Goal: Transaction & Acquisition: Purchase product/service

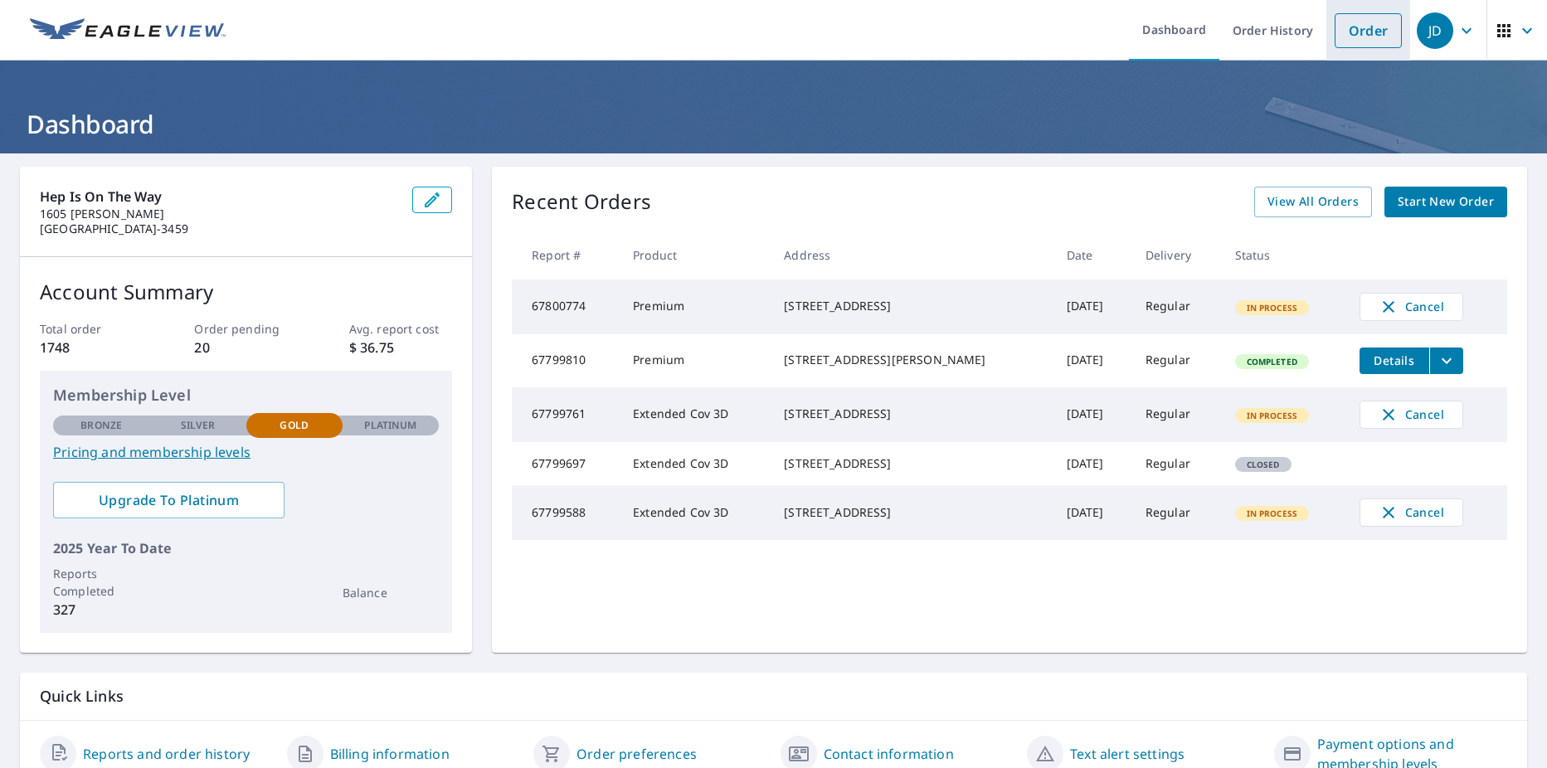
click at [1341, 34] on link "Order" at bounding box center [1367, 30] width 67 height 35
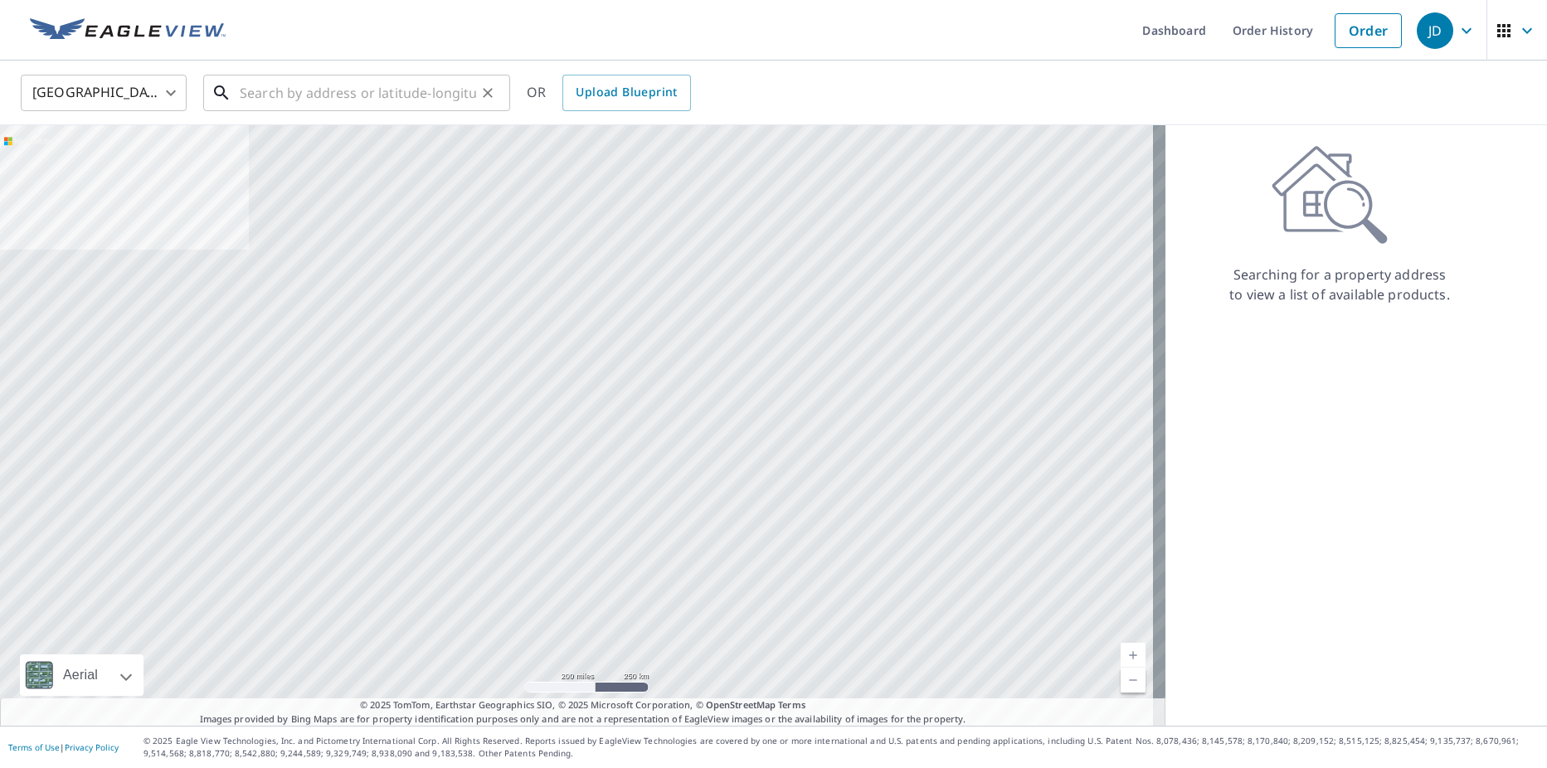
click at [271, 104] on input "text" at bounding box center [358, 93] width 236 height 46
paste input "[STREET_ADDRESS]"
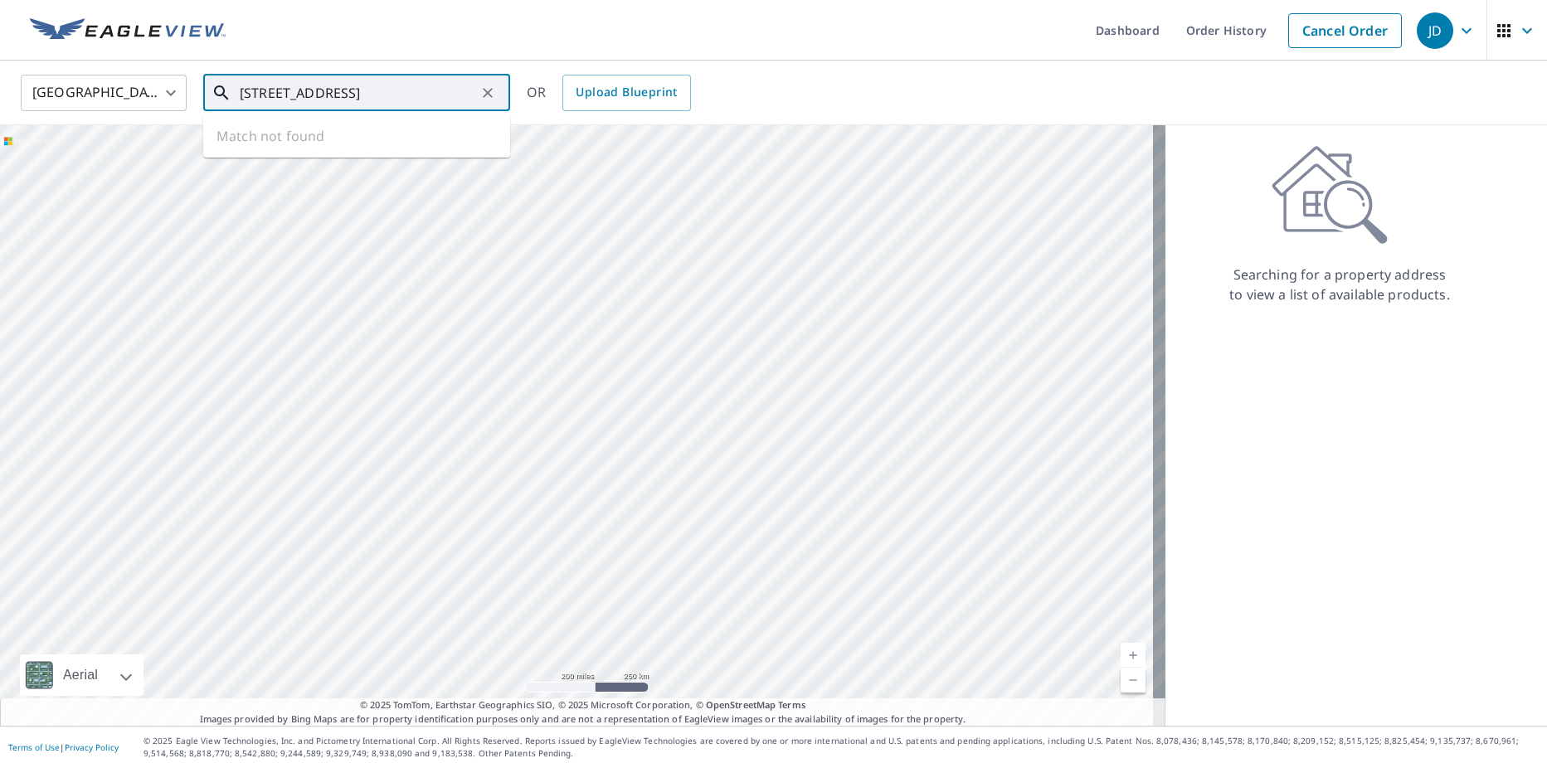
scroll to position [0, 30]
click at [400, 145] on span "[STREET_ADDRESS]" at bounding box center [366, 141] width 260 height 20
type input "[STREET_ADDRESS]"
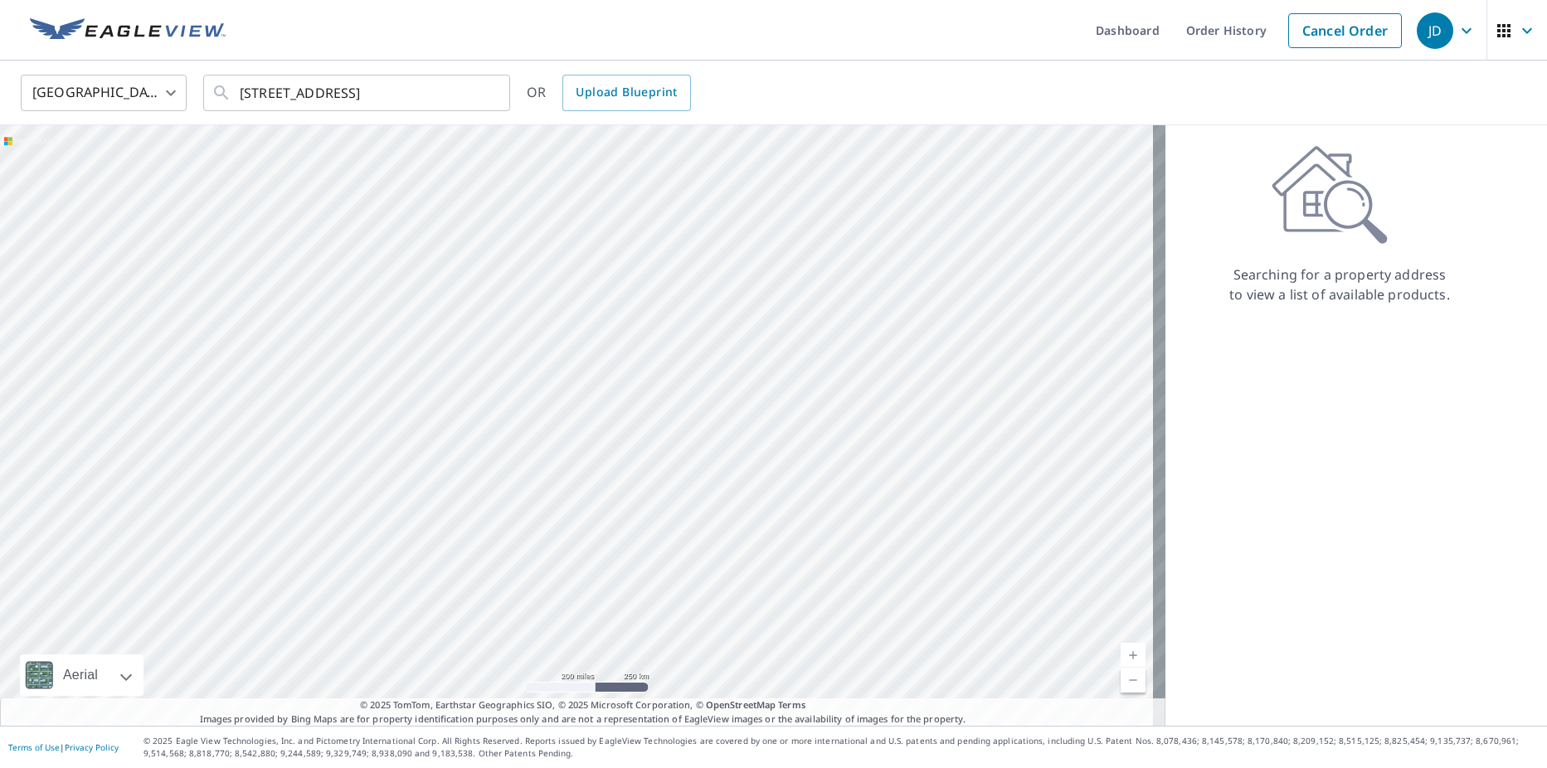
scroll to position [0, 0]
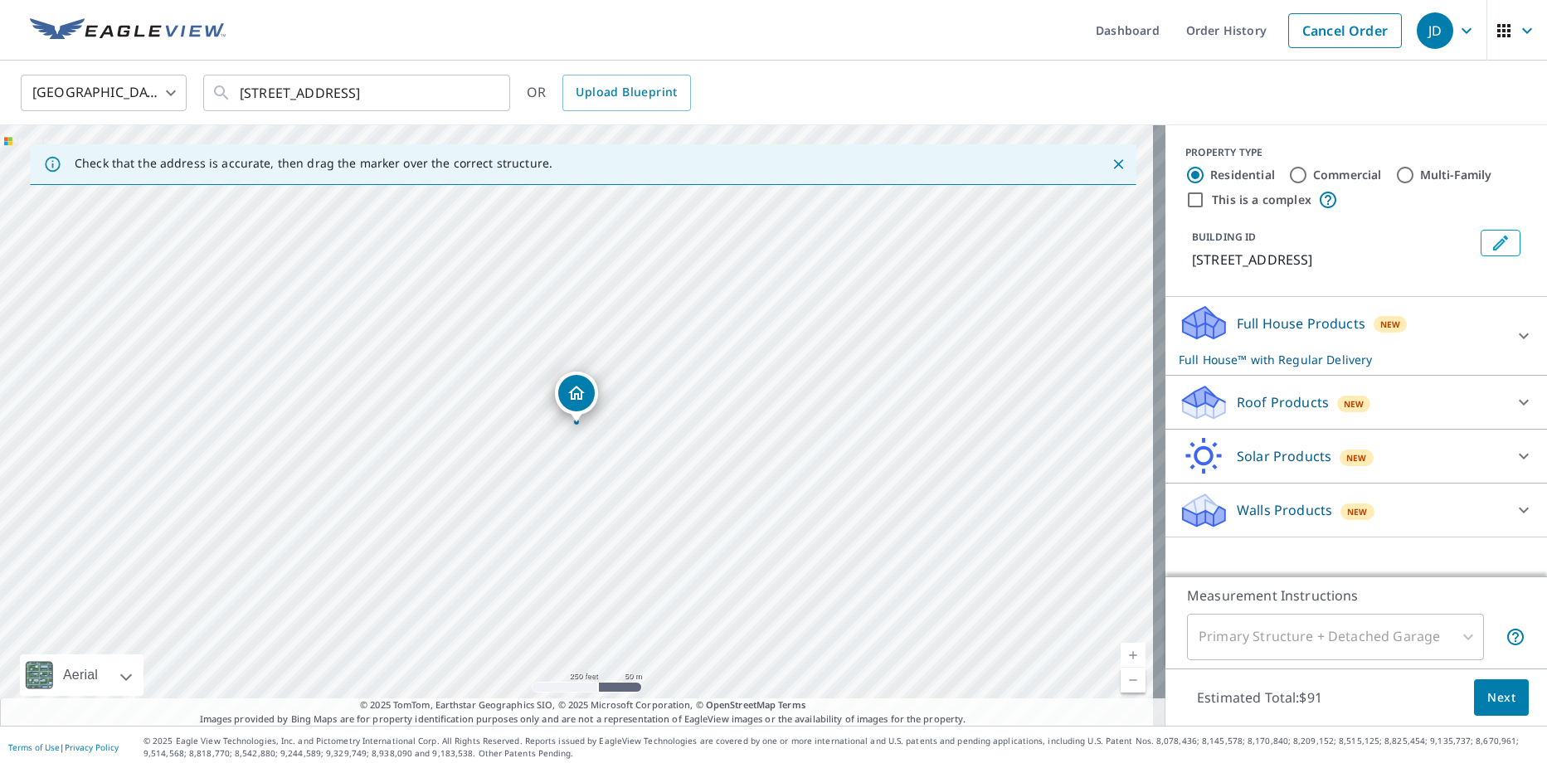
click at [1406, 329] on div "Full House Products New Full House™ with Regular Delivery" at bounding box center [1341, 336] width 325 height 65
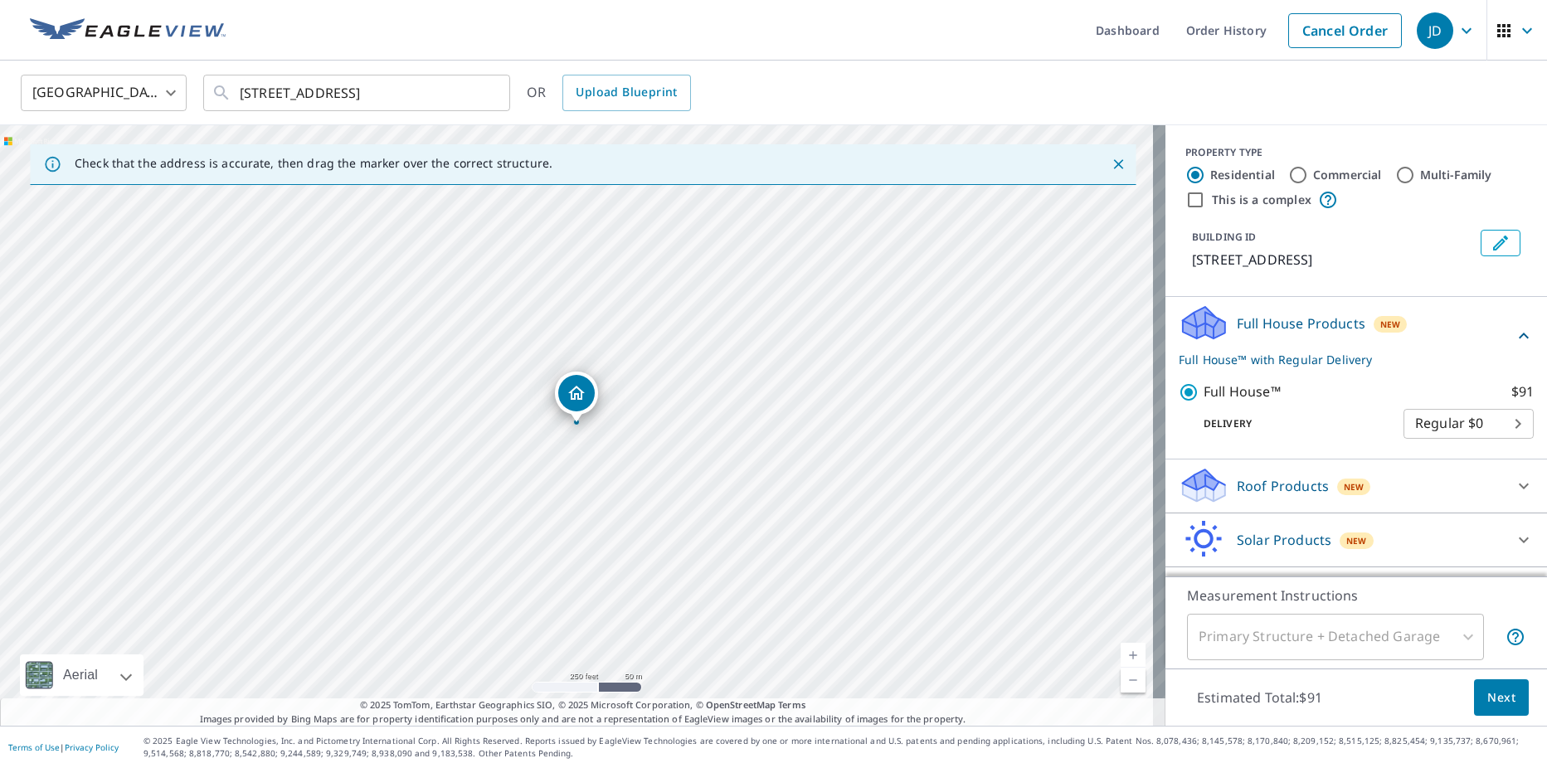
click at [1410, 344] on div "Full House Products New Full House™ with Regular Delivery" at bounding box center [1346, 336] width 335 height 65
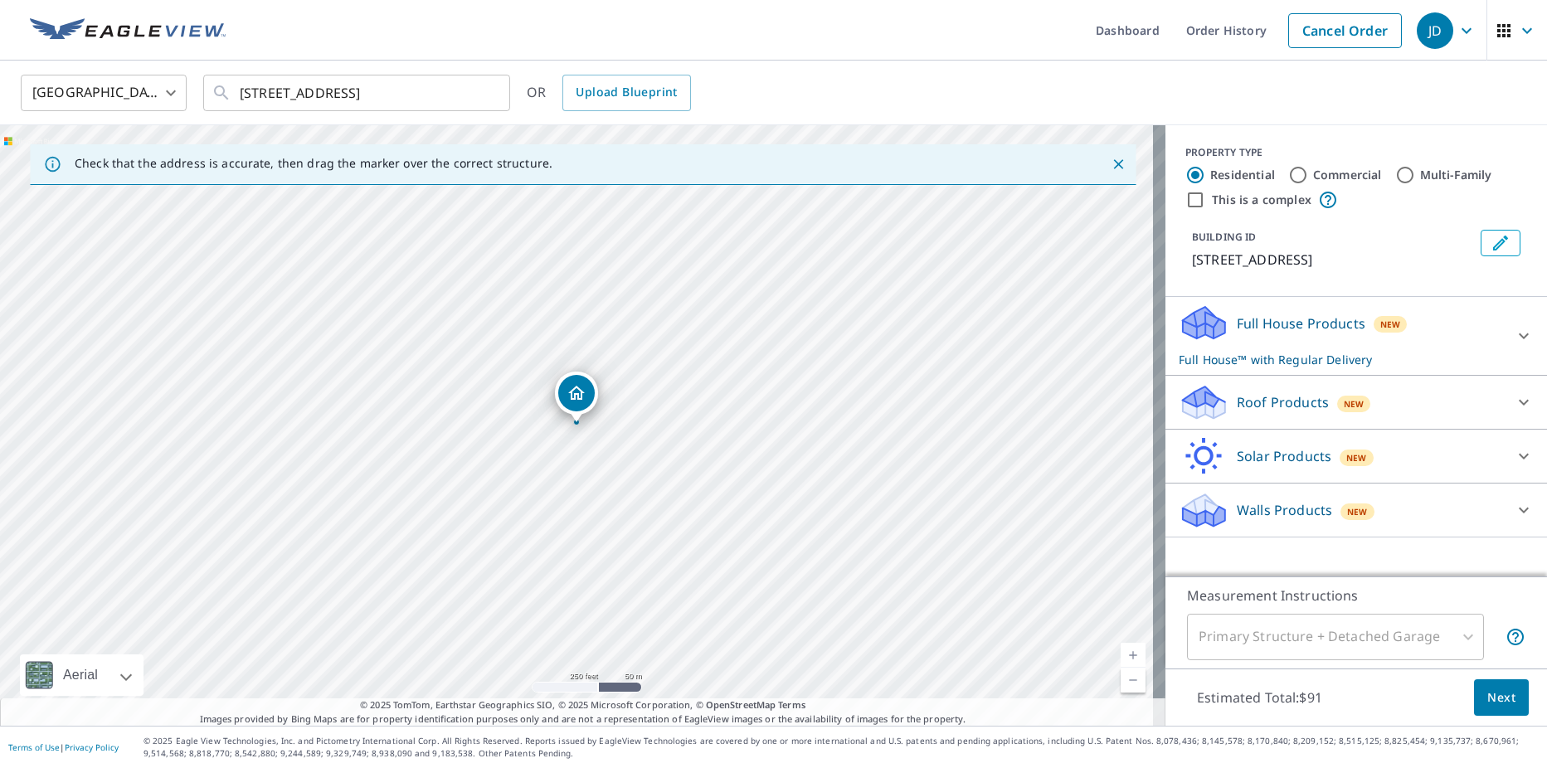
click at [1371, 391] on div "Roof Products New" at bounding box center [1341, 402] width 325 height 39
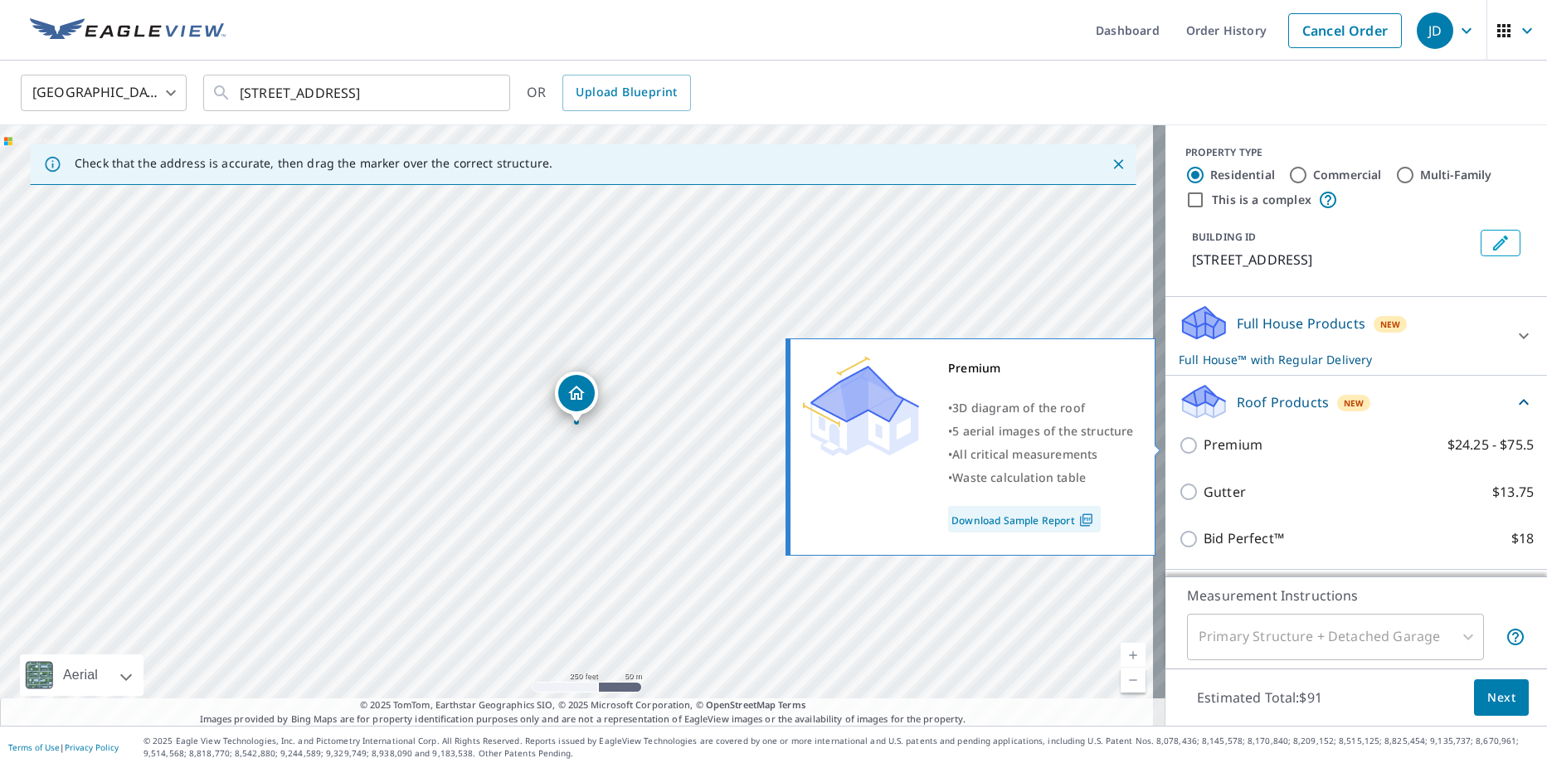
drag, startPoint x: 1262, startPoint y: 430, endPoint x: 1233, endPoint y: 446, distance: 33.0
click at [1233, 446] on div "Premium $24.25 - $75.5" at bounding box center [1356, 444] width 355 height 47
drag, startPoint x: 1233, startPoint y: 446, endPoint x: 1221, endPoint y: 448, distance: 12.6
click at [1221, 448] on p "Premium" at bounding box center [1232, 445] width 59 height 21
click at [1203, 448] on input "Premium $24.25 - $75.5" at bounding box center [1191, 445] width 25 height 20
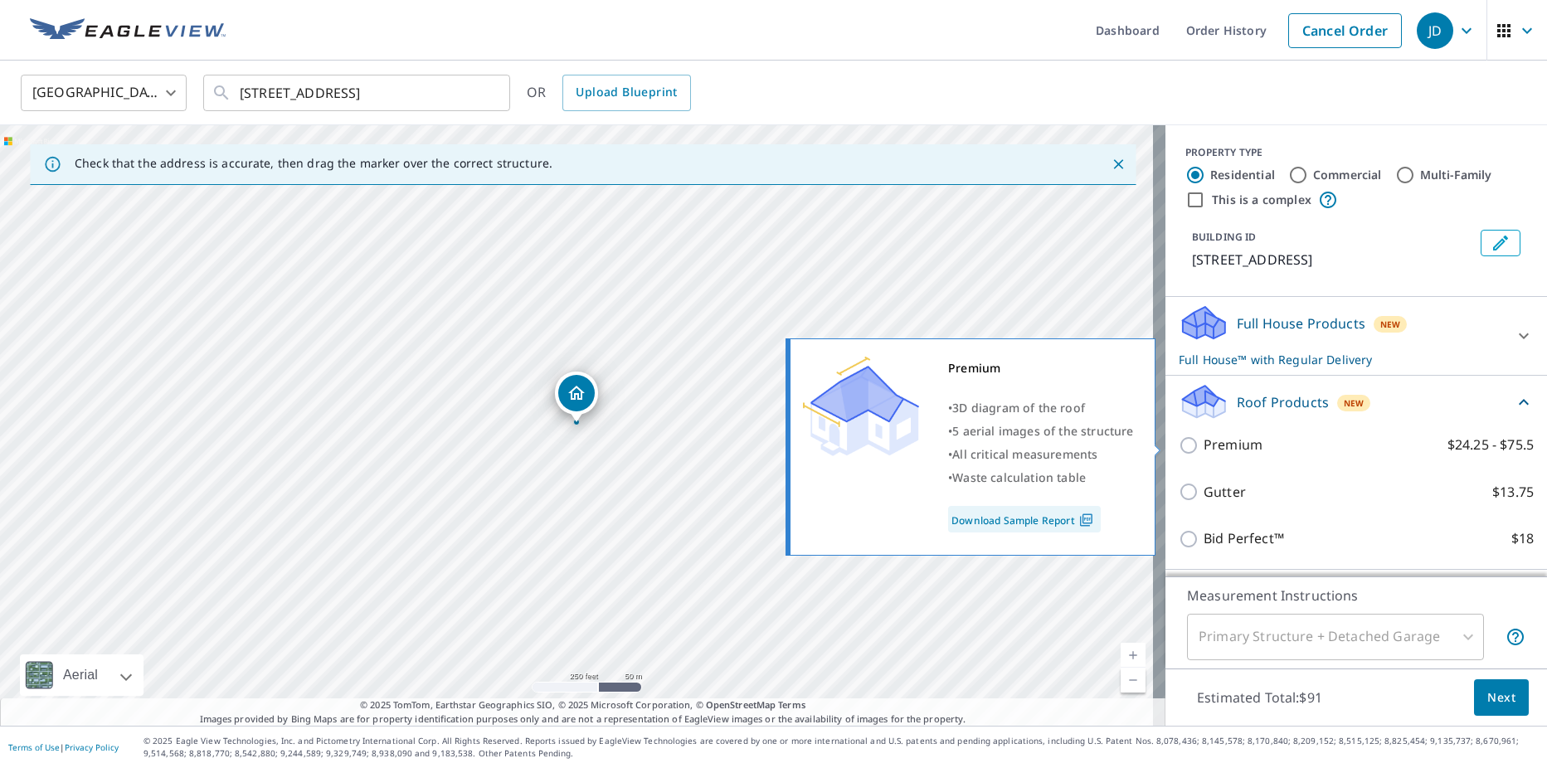
checkbox input "true"
checkbox input "false"
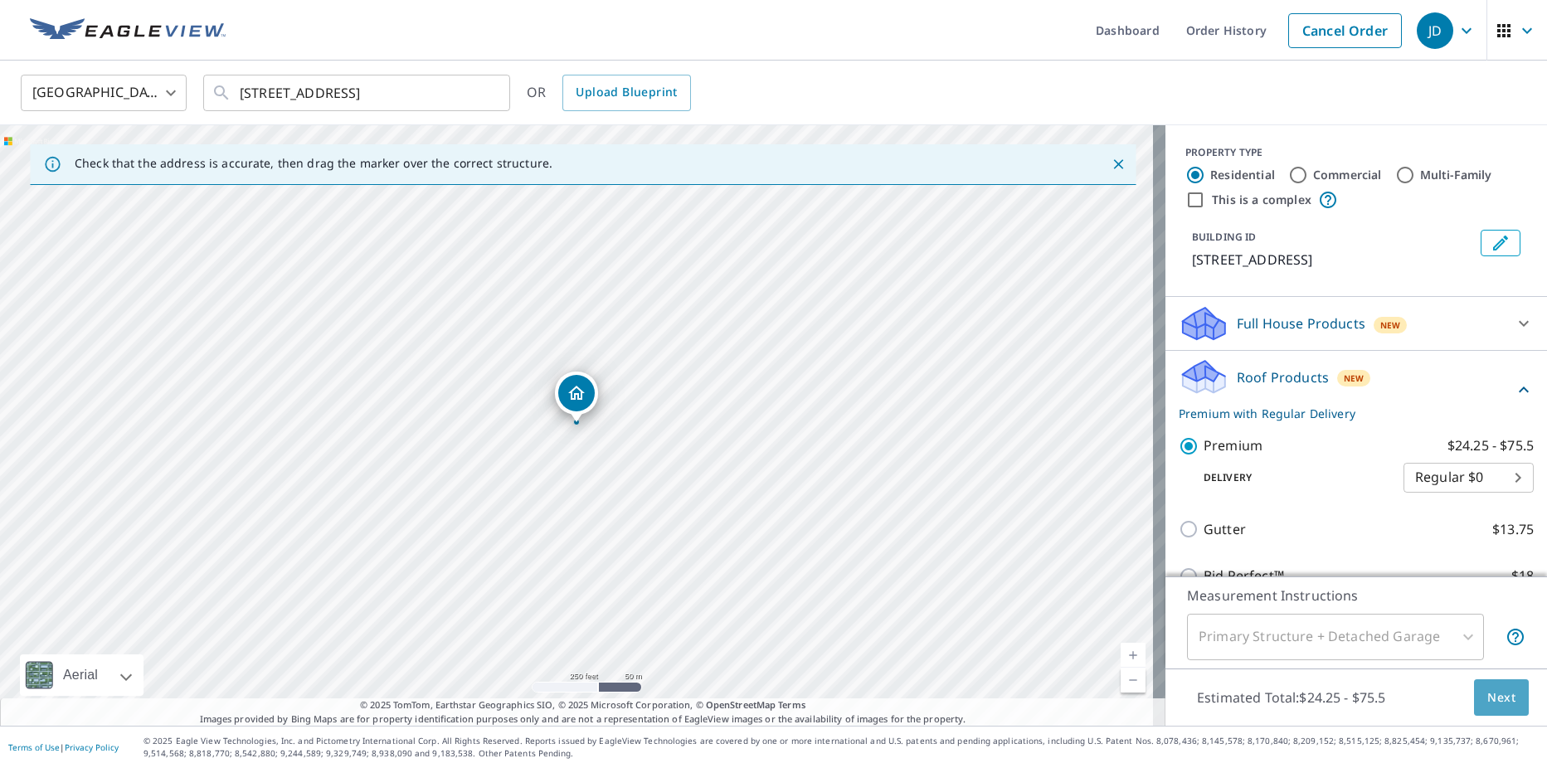
click at [1495, 711] on button "Next" at bounding box center [1501, 697] width 55 height 37
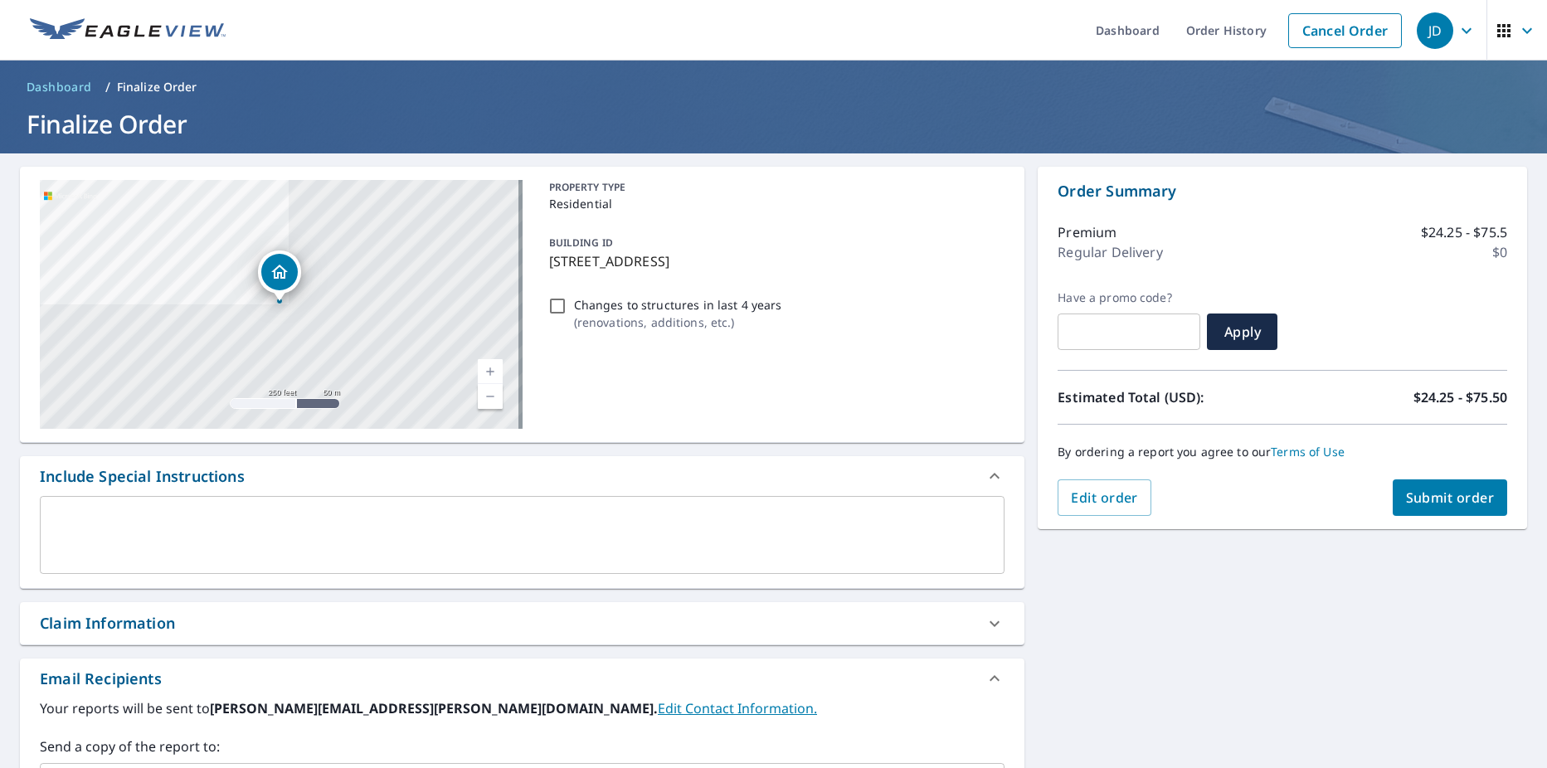
click at [1441, 493] on span "Submit order" at bounding box center [1450, 498] width 89 height 18
